Goal: Communication & Community: Ask a question

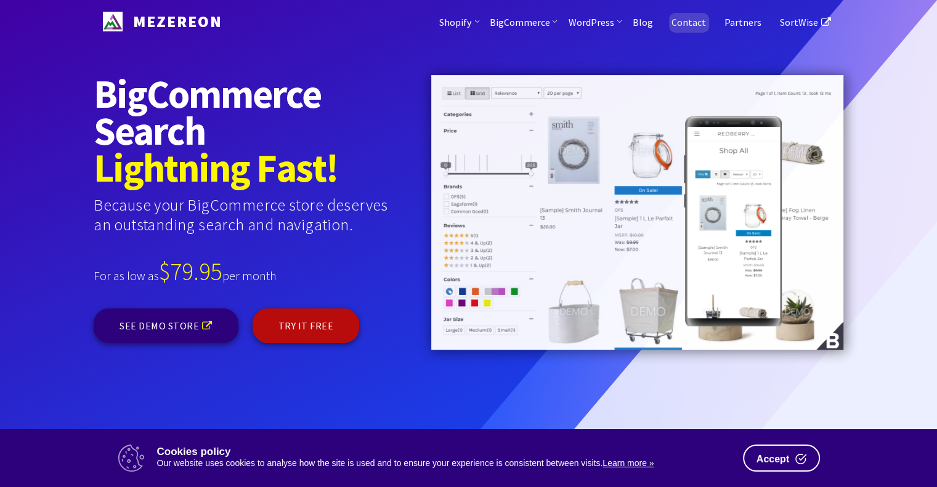
click at [692, 18] on link "Contact" at bounding box center [688, 21] width 53 height 43
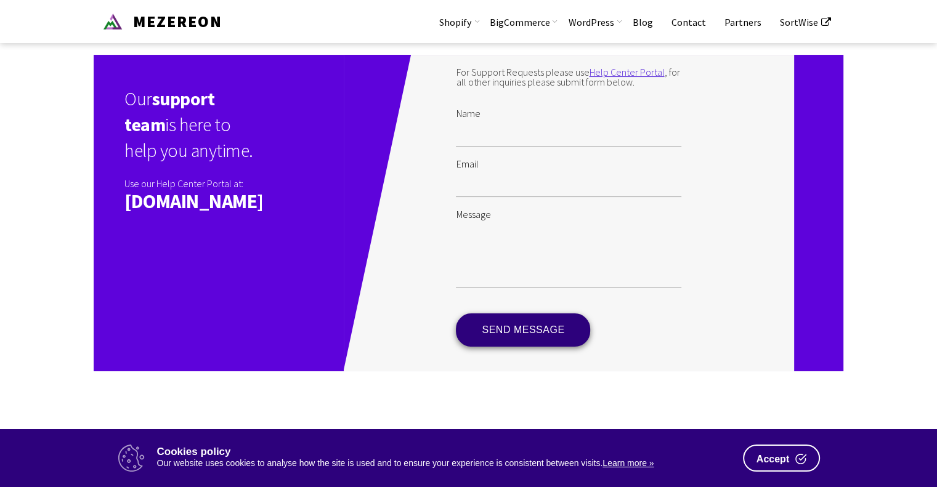
scroll to position [185, 0]
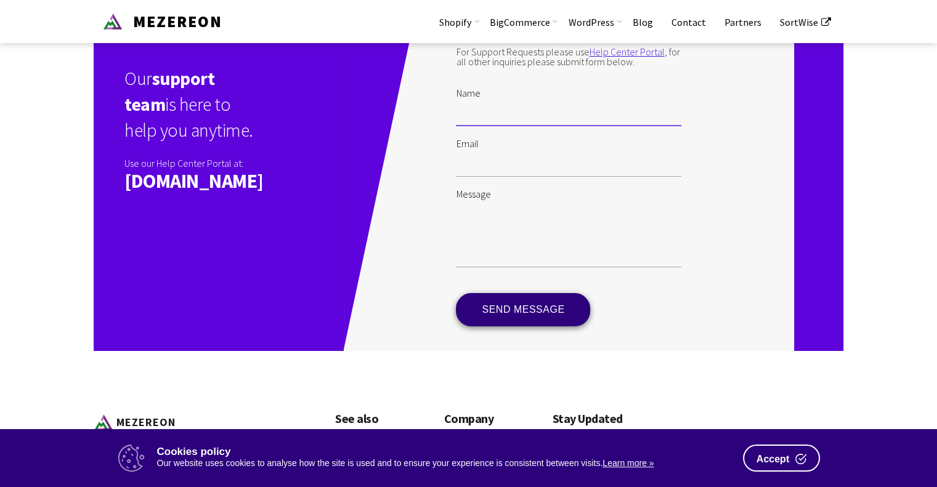
click at [551, 116] on input "Name" at bounding box center [568, 112] width 225 height 28
click at [535, 199] on label "Message" at bounding box center [568, 188] width 225 height 22
click at [535, 207] on textarea "Message" at bounding box center [568, 233] width 225 height 68
click at [539, 226] on textarea "Message" at bounding box center [568, 233] width 225 height 68
paste textarea "Hello, I'm choosing an app for my BigCom store. I have many customer groups. Do…"
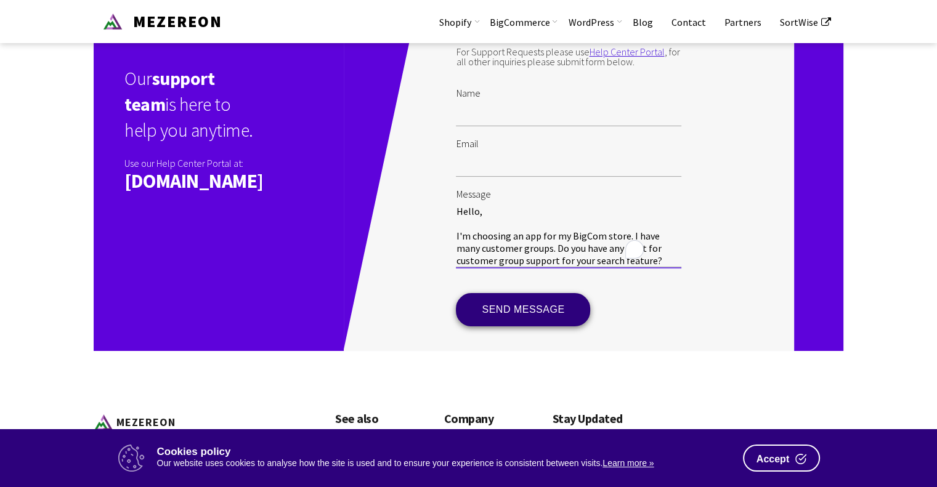
scroll to position [74, 0]
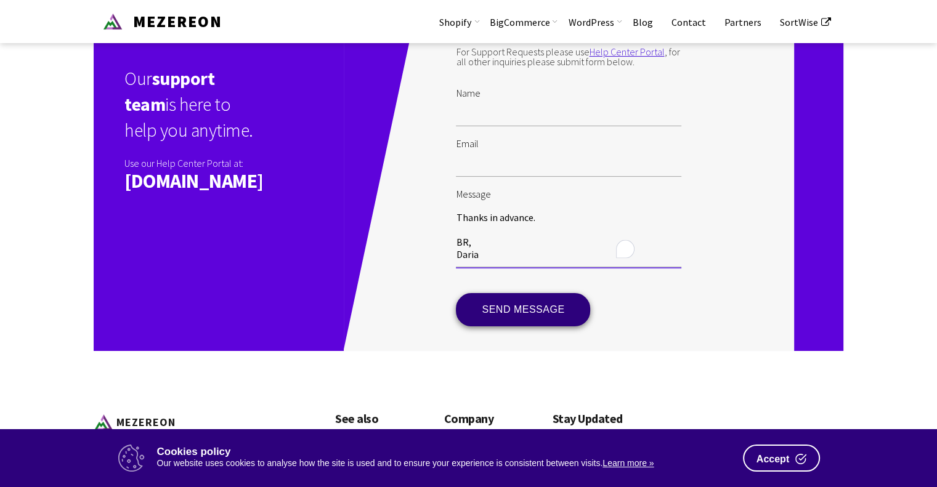
click at [537, 224] on textarea "Hello, I'm choosing an app for my BigCom store. I have many customer groups. Do…" at bounding box center [568, 233] width 225 height 68
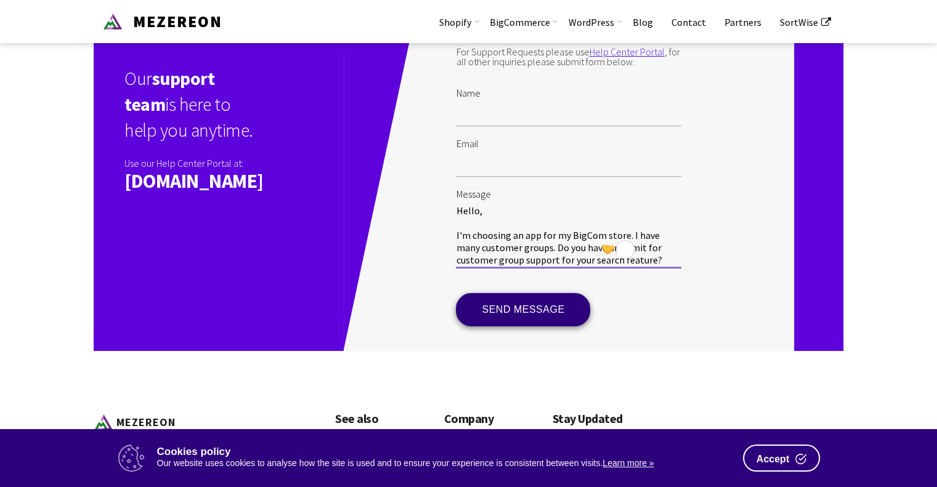
scroll to position [0, 0]
type textarea "Hello, I'm choosing an app for my BigCom store. I have many customer groups. Do…"
click at [527, 171] on input "Email" at bounding box center [568, 162] width 225 height 28
type input "[EMAIL_ADDRESS][DOMAIN_NAME]"
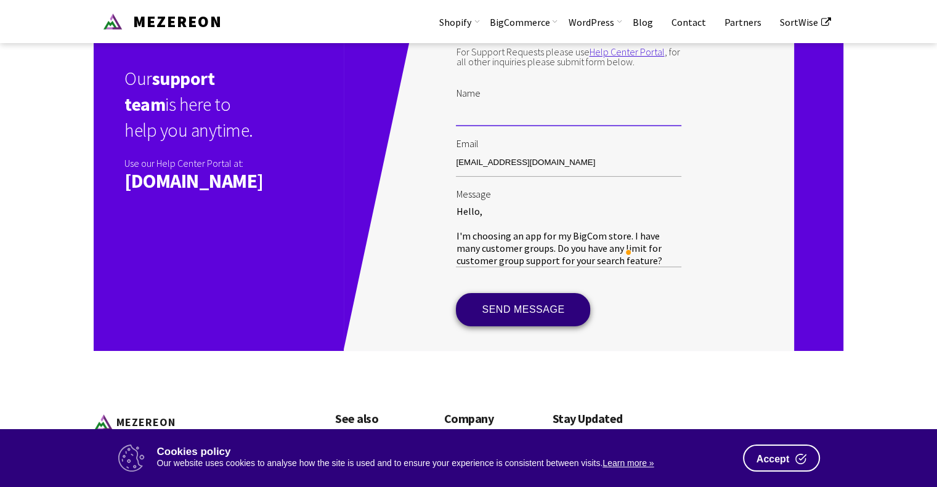
click at [544, 124] on input "Name" at bounding box center [568, 112] width 225 height 28
type input "Daria"
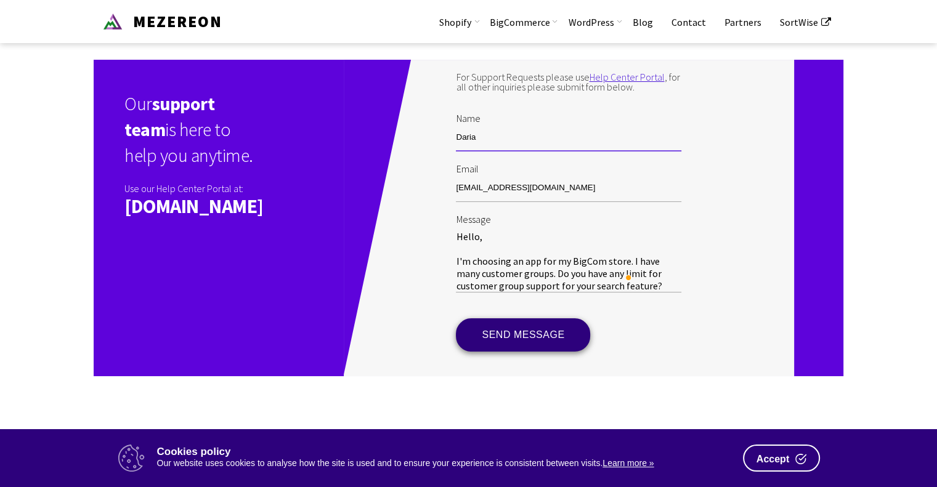
scroll to position [123, 0]
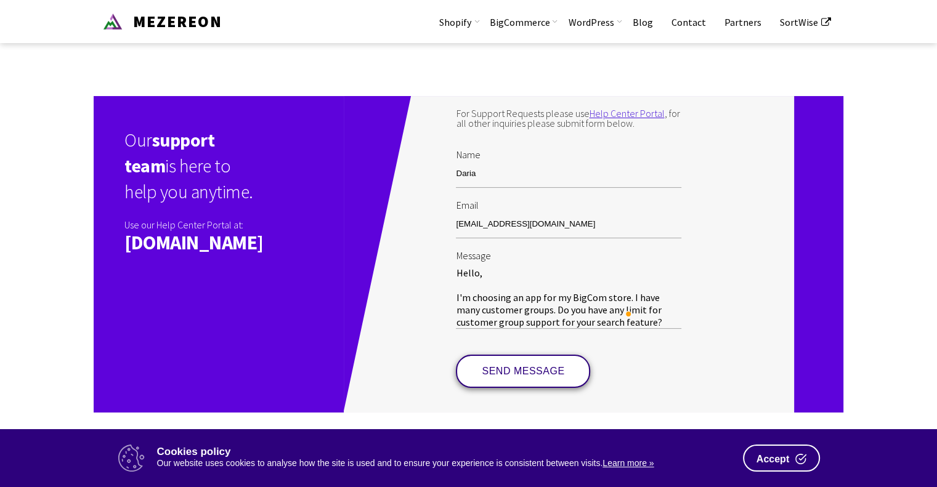
click at [579, 379] on input "SEND MESSAGE" at bounding box center [523, 371] width 134 height 33
